Goal: Transaction & Acquisition: Download file/media

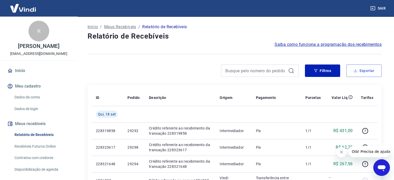
click at [363, 71] on button "Exportar" at bounding box center [363, 71] width 35 height 12
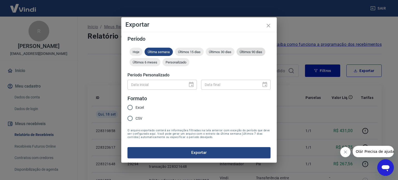
click at [253, 52] on span "Últimos 90 dias" at bounding box center [251, 52] width 29 height 4
click at [130, 108] on input "Excel" at bounding box center [130, 107] width 11 height 11
radio input "true"
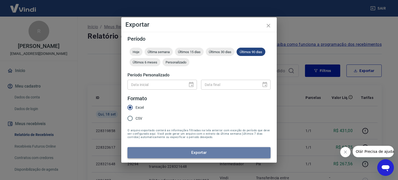
click at [184, 153] on button "Exportar" at bounding box center [198, 152] width 143 height 11
